Goal: Task Accomplishment & Management: Use online tool/utility

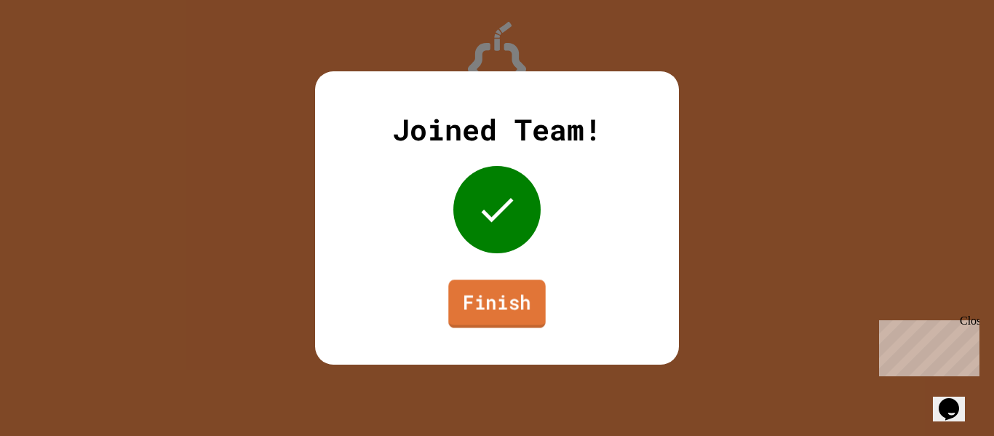
click at [524, 308] on link "Finish" at bounding box center [496, 303] width 97 height 48
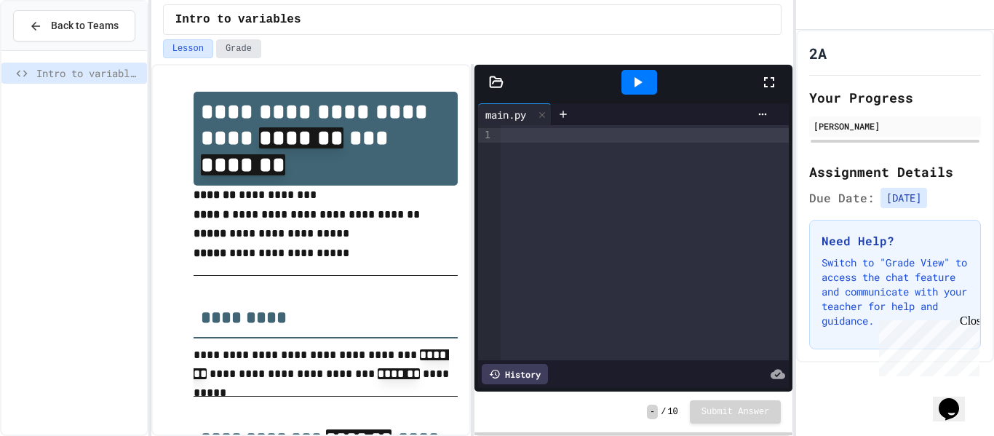
click at [228, 49] on button "Grade" at bounding box center [238, 48] width 45 height 19
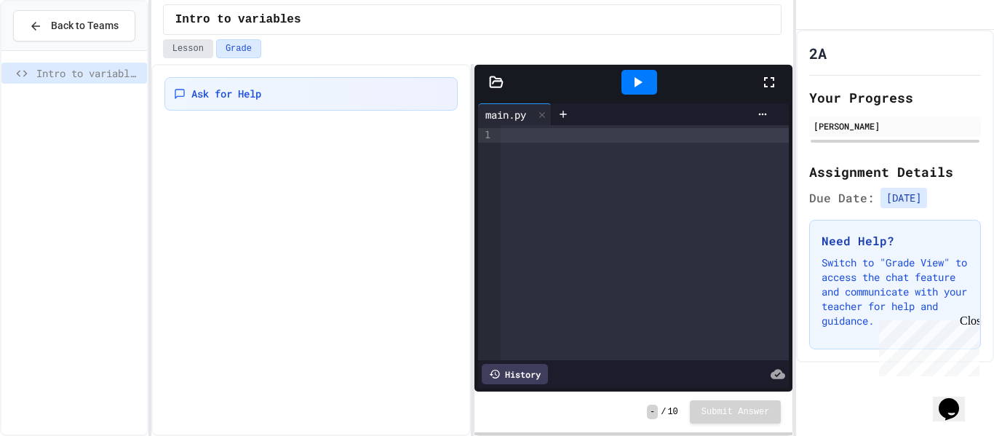
click at [201, 52] on button "Lesson" at bounding box center [188, 48] width 50 height 19
